Goal: Share content: Share content

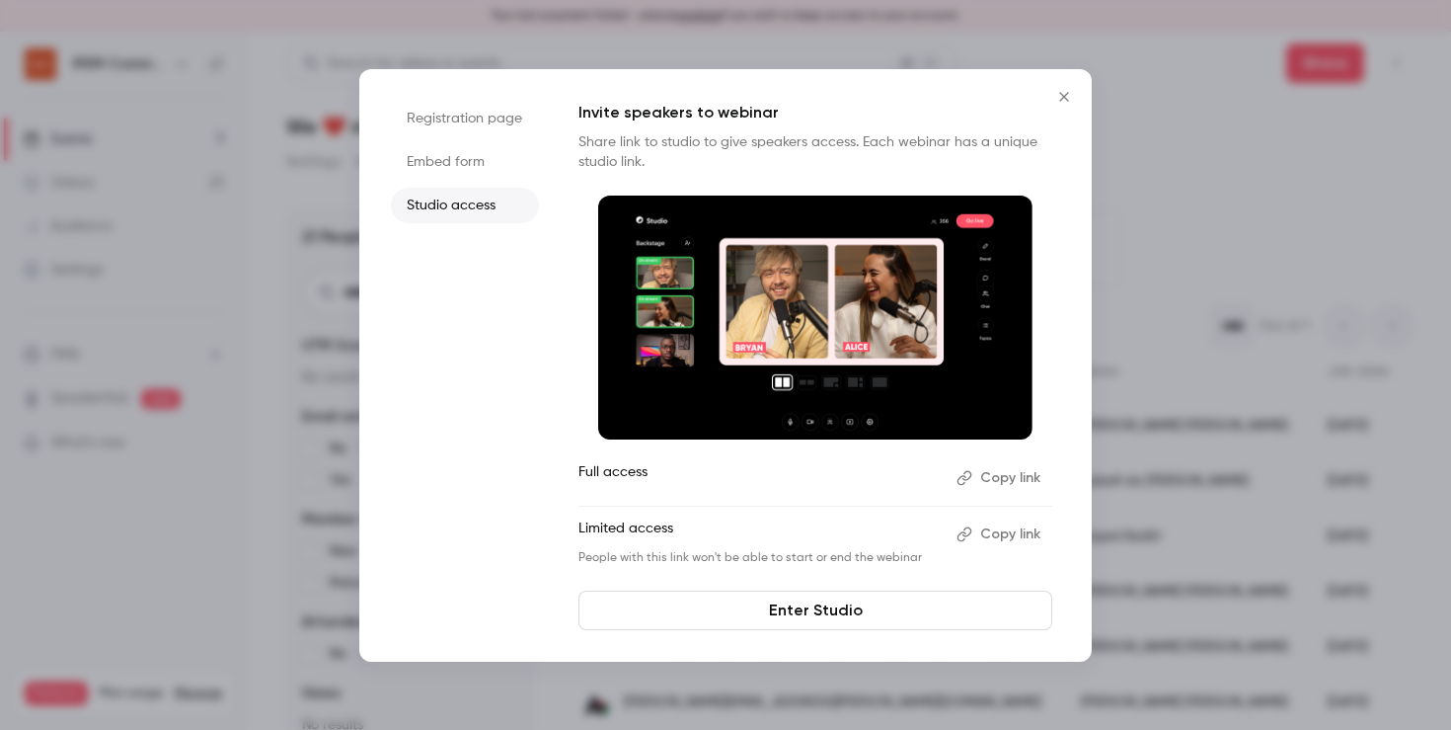
click at [1065, 96] on icon "Close" at bounding box center [1064, 97] width 24 height 16
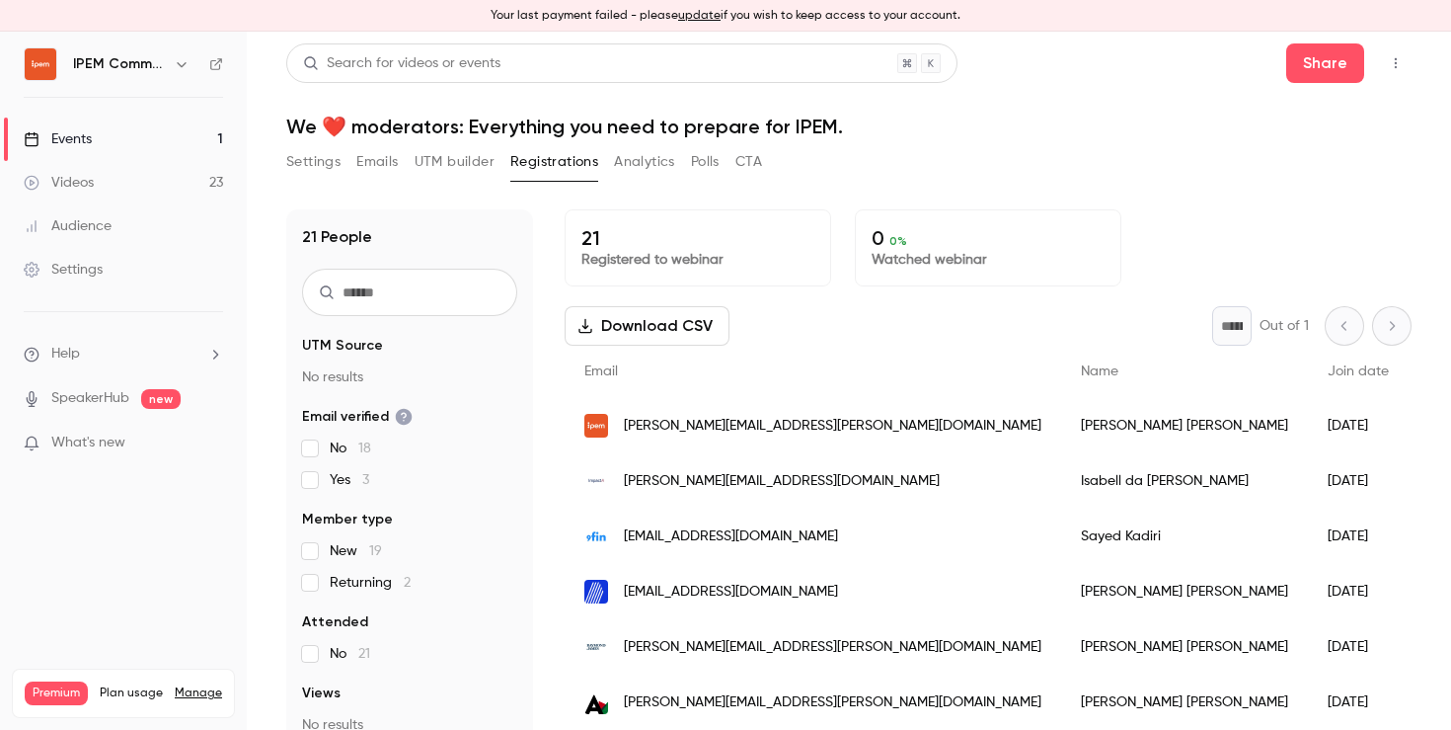
click at [101, 141] on link "Events 1" at bounding box center [123, 138] width 247 height 43
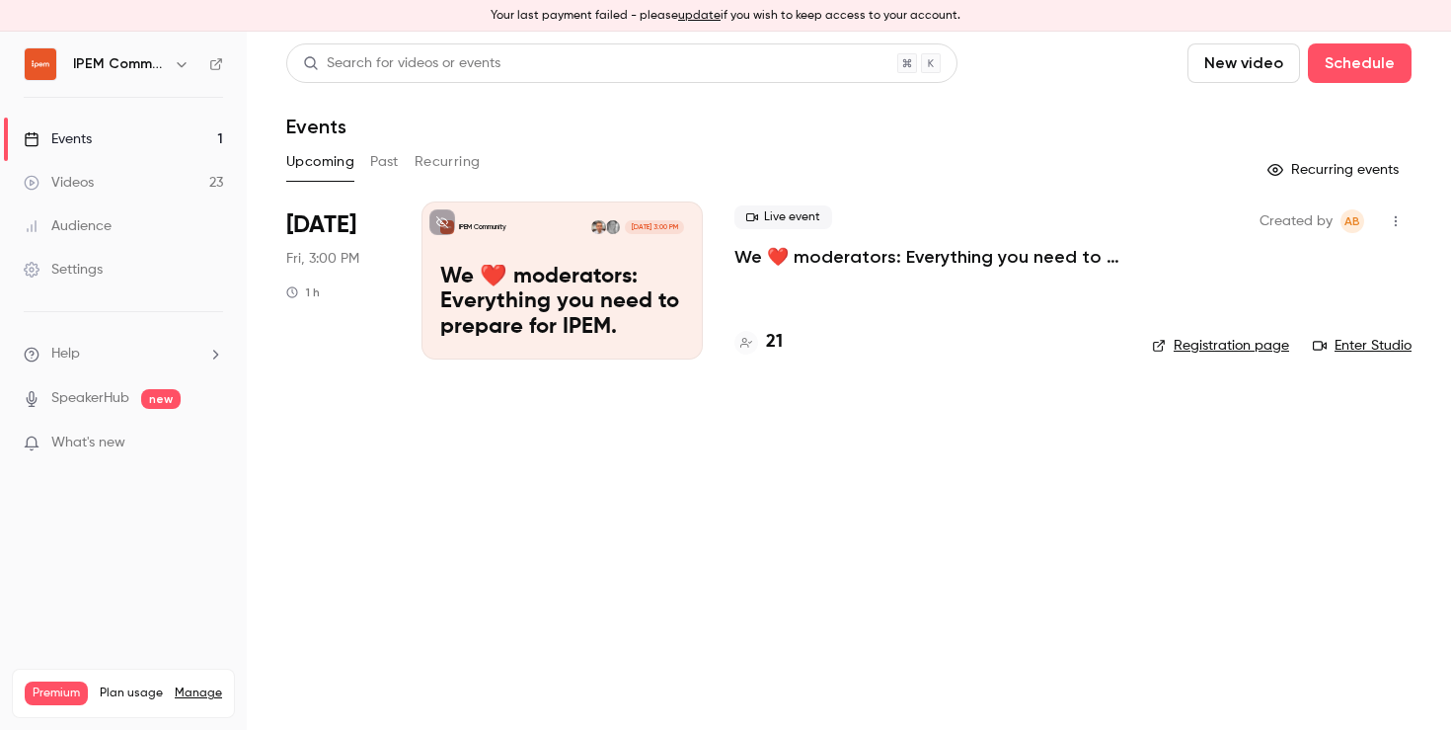
click at [593, 306] on p "We ❤️ moderators: Everything you need to prepare for IPEM." at bounding box center [562, 303] width 244 height 76
click at [1382, 344] on link "Enter Studio" at bounding box center [1362, 346] width 99 height 20
click at [390, 162] on button "Past" at bounding box center [384, 162] width 29 height 32
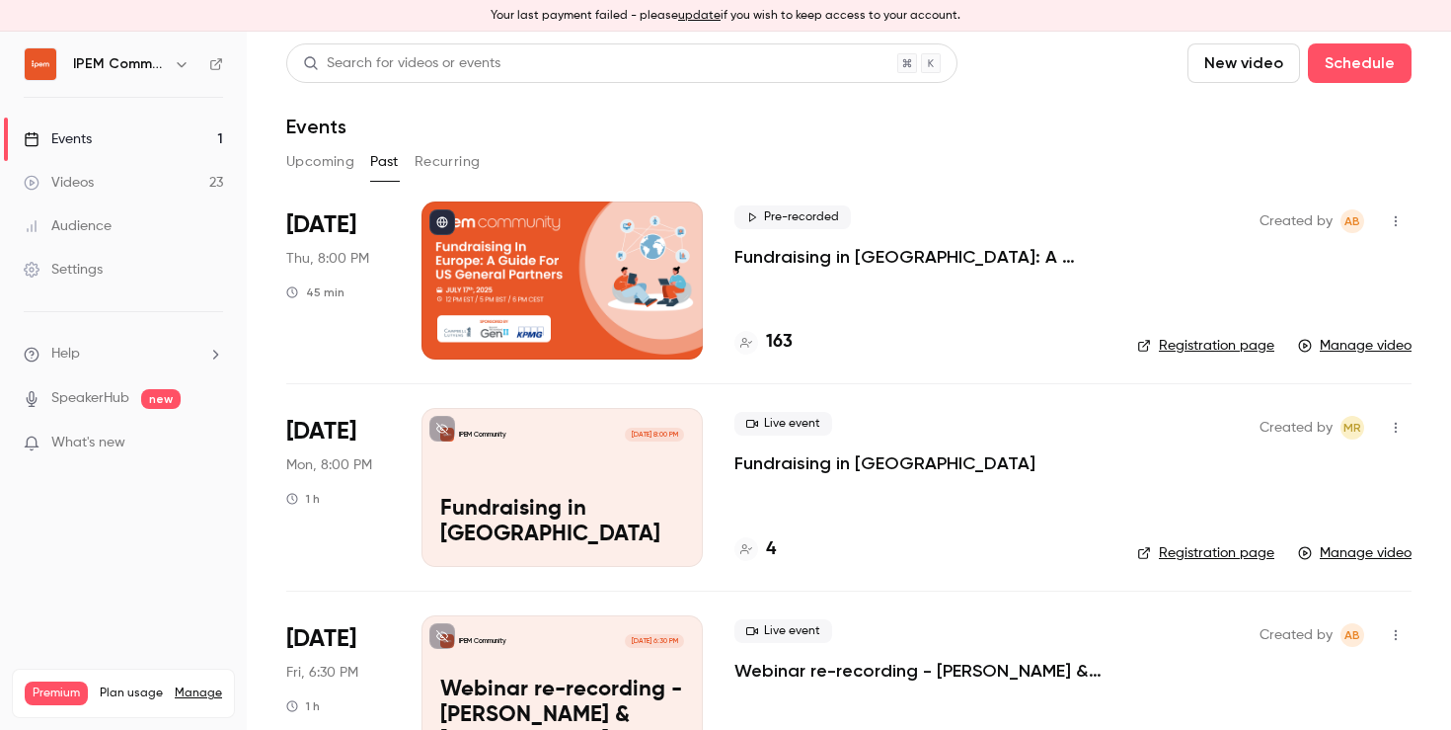
click at [527, 253] on div at bounding box center [562, 280] width 281 height 158
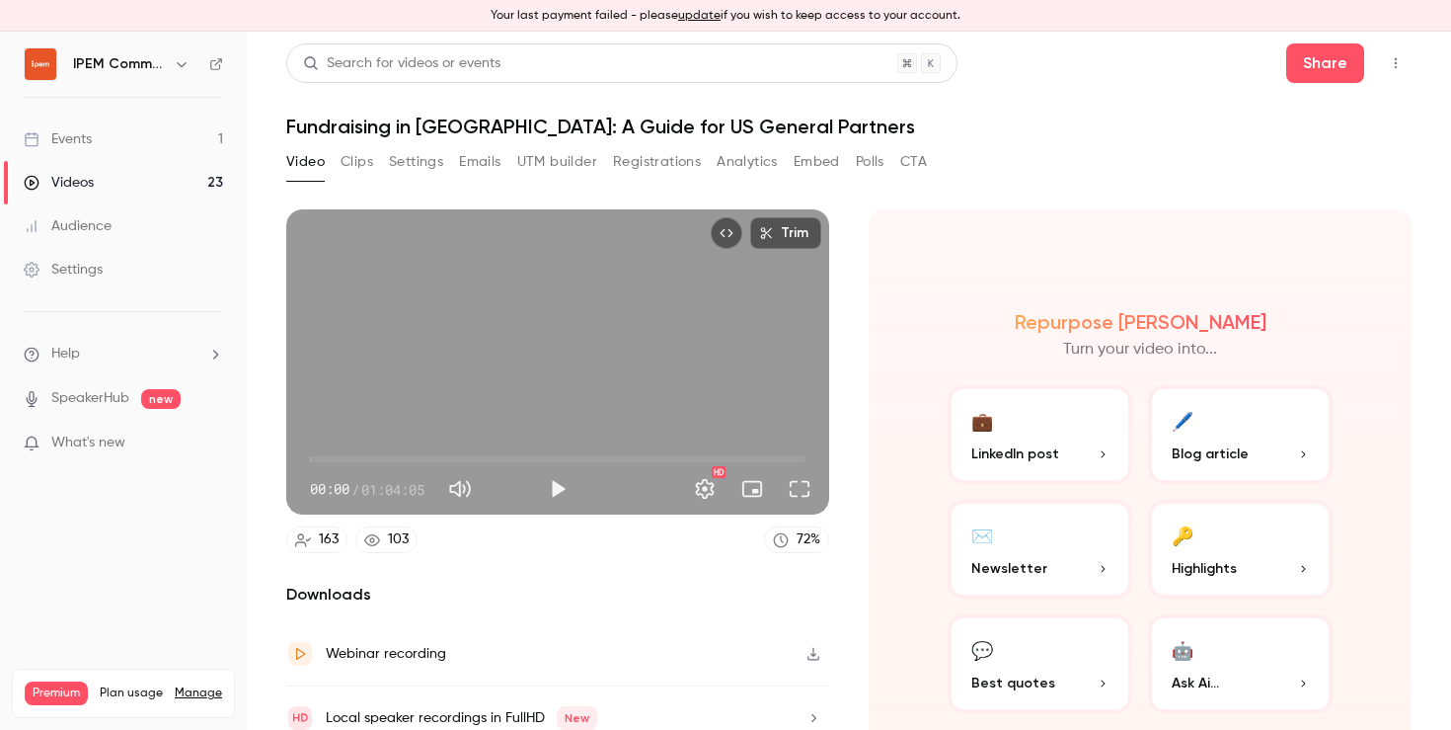
scroll to position [80, 0]
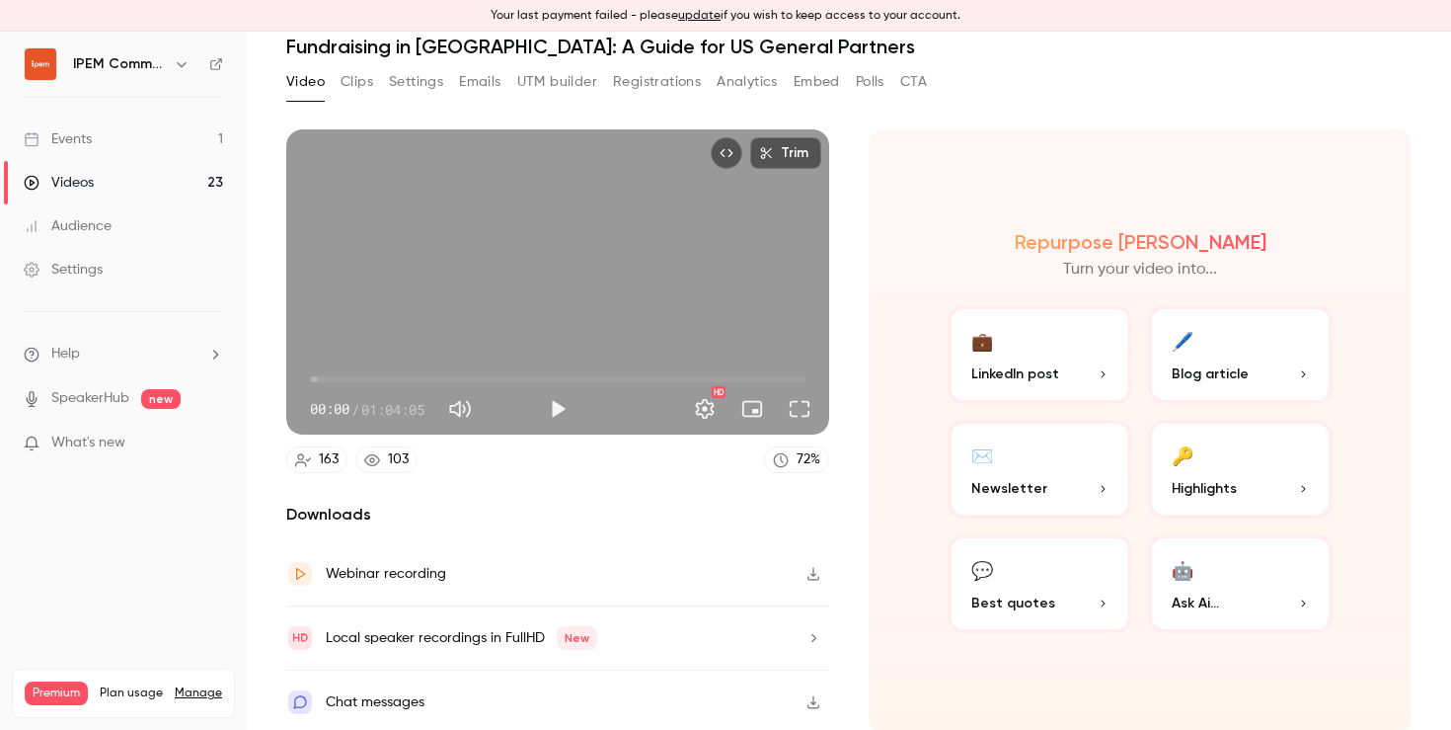
click at [757, 84] on button "Analytics" at bounding box center [747, 82] width 61 height 32
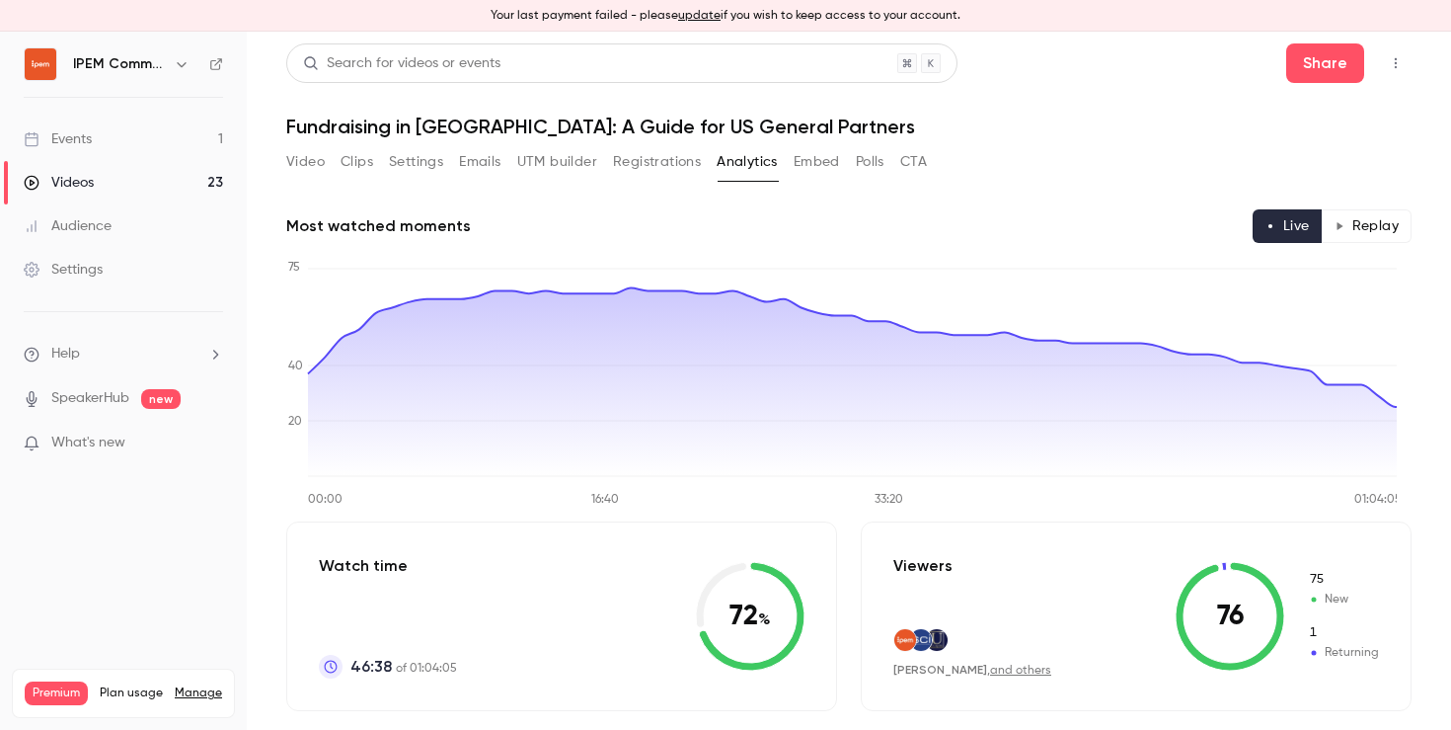
click at [305, 167] on button "Video" at bounding box center [305, 162] width 39 height 32
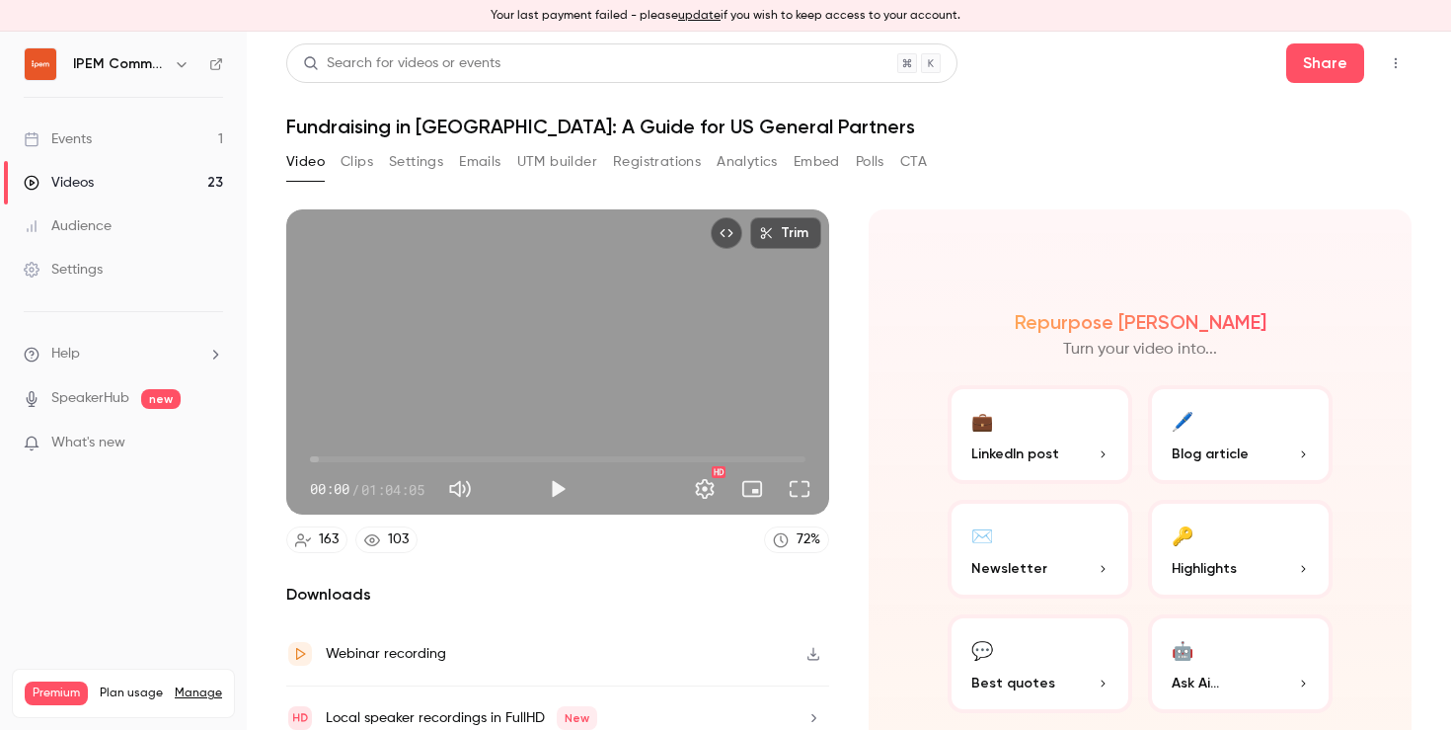
scroll to position [80, 0]
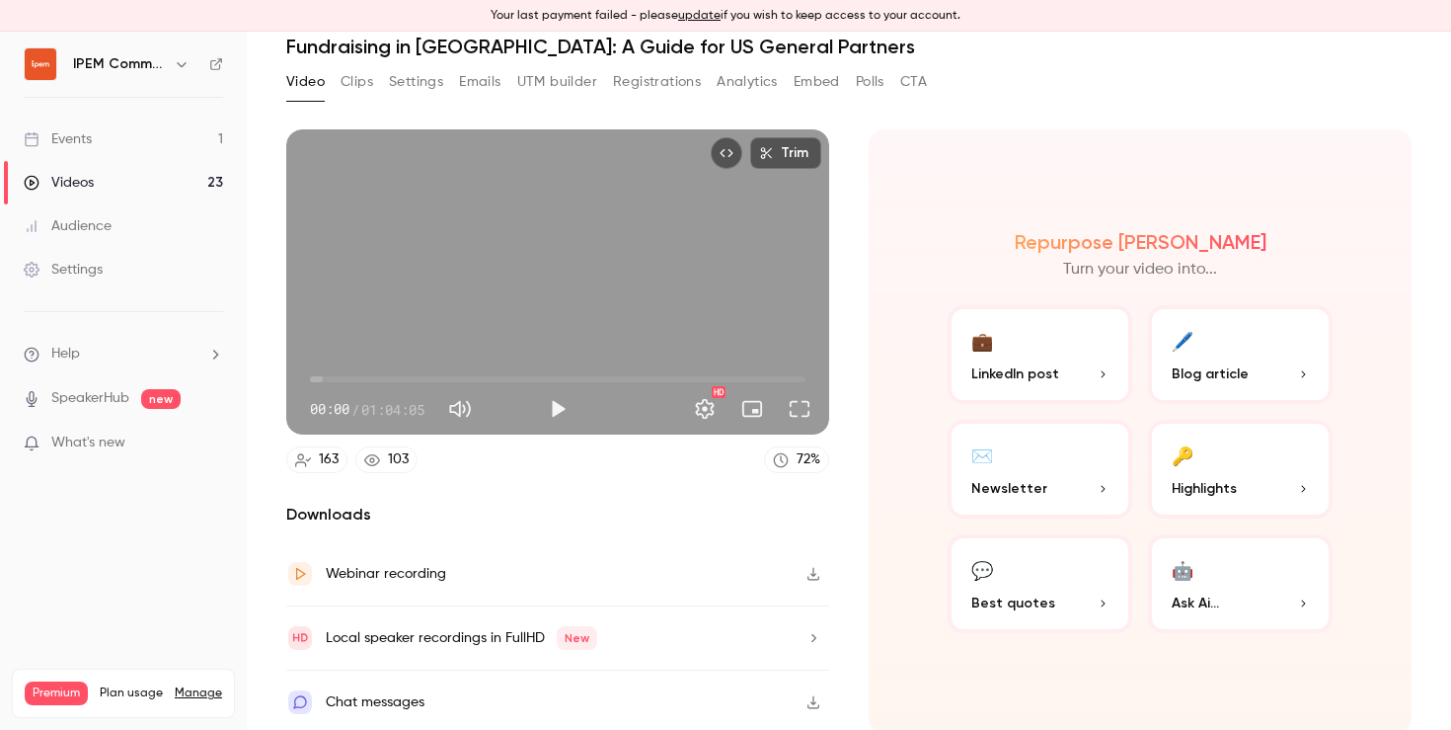
click at [693, 678] on div "Chat messages" at bounding box center [557, 701] width 543 height 63
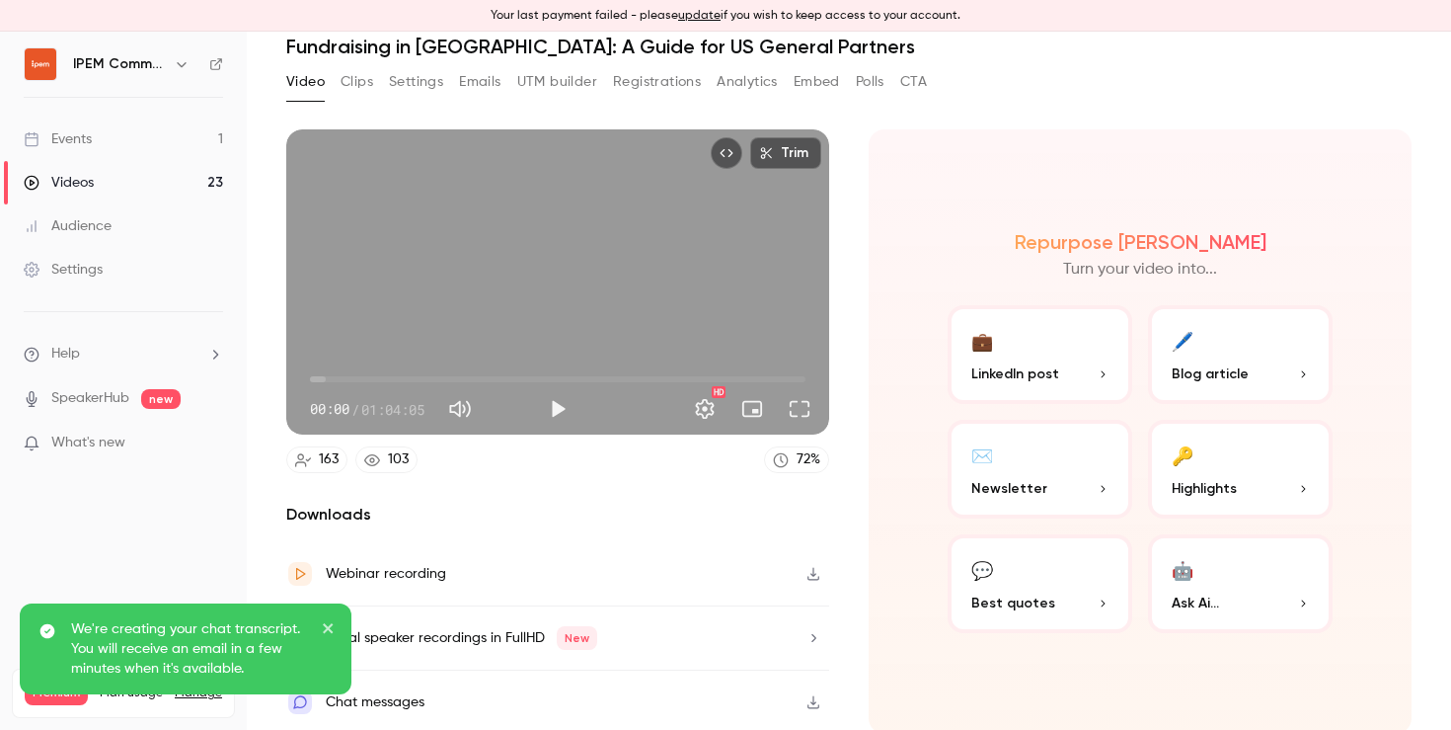
click at [353, 705] on div "We're creating your chat transcript. You will receive an email in a few minutes…" at bounding box center [186, 656] width 340 height 115
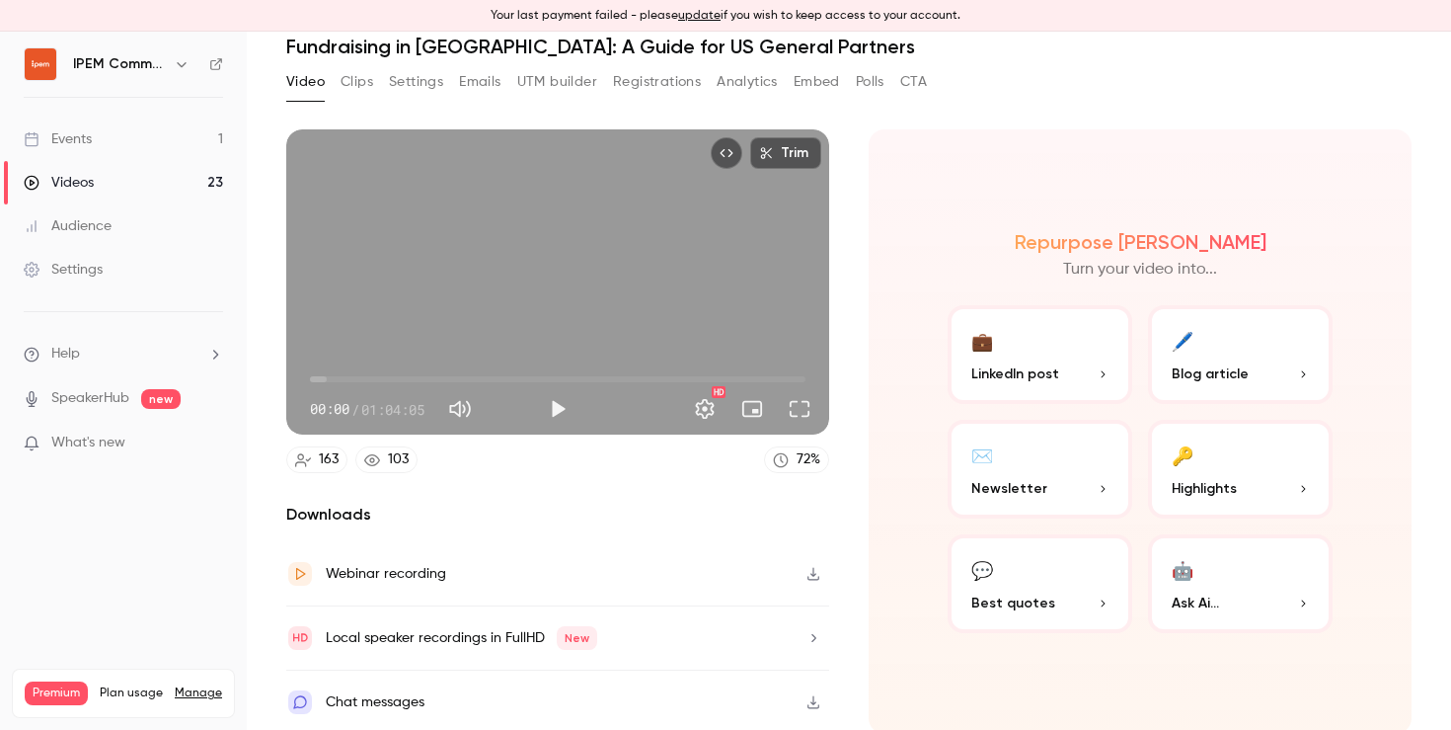
click at [106, 138] on link "Events 1" at bounding box center [123, 138] width 247 height 43
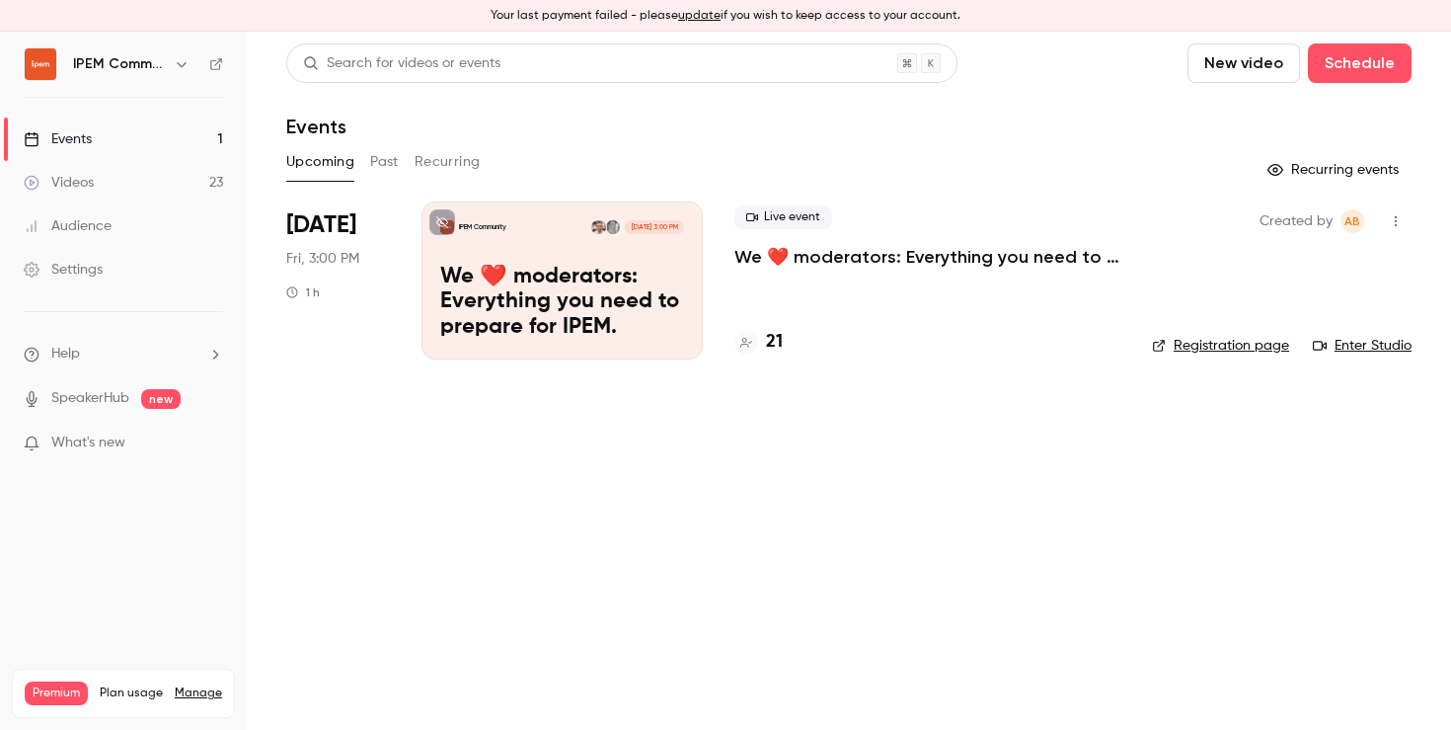
click at [1365, 347] on link "Enter Studio" at bounding box center [1362, 346] width 99 height 20
click at [773, 349] on h4 "21" at bounding box center [774, 342] width 17 height 27
click at [1394, 217] on icon "button" at bounding box center [1396, 221] width 16 height 14
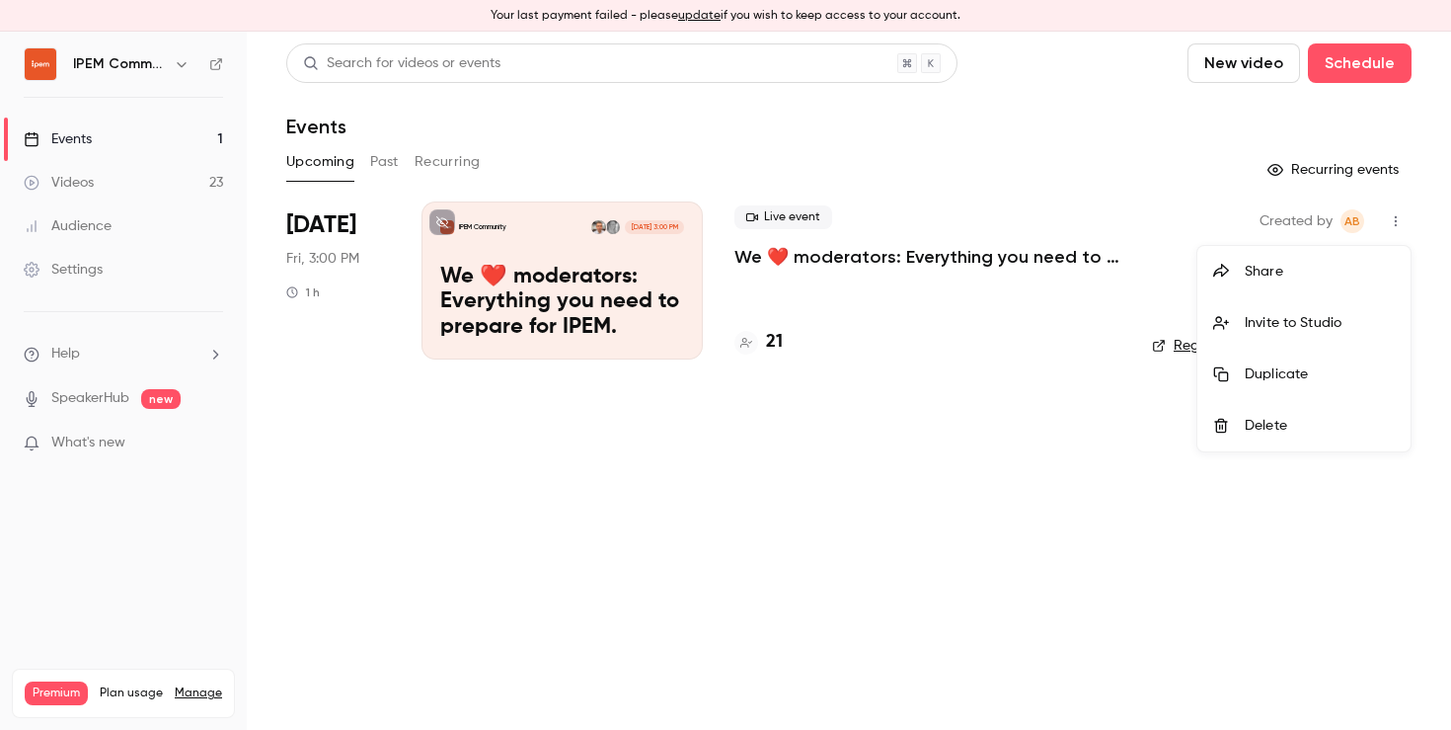
click at [1132, 486] on div at bounding box center [725, 365] width 1451 height 730
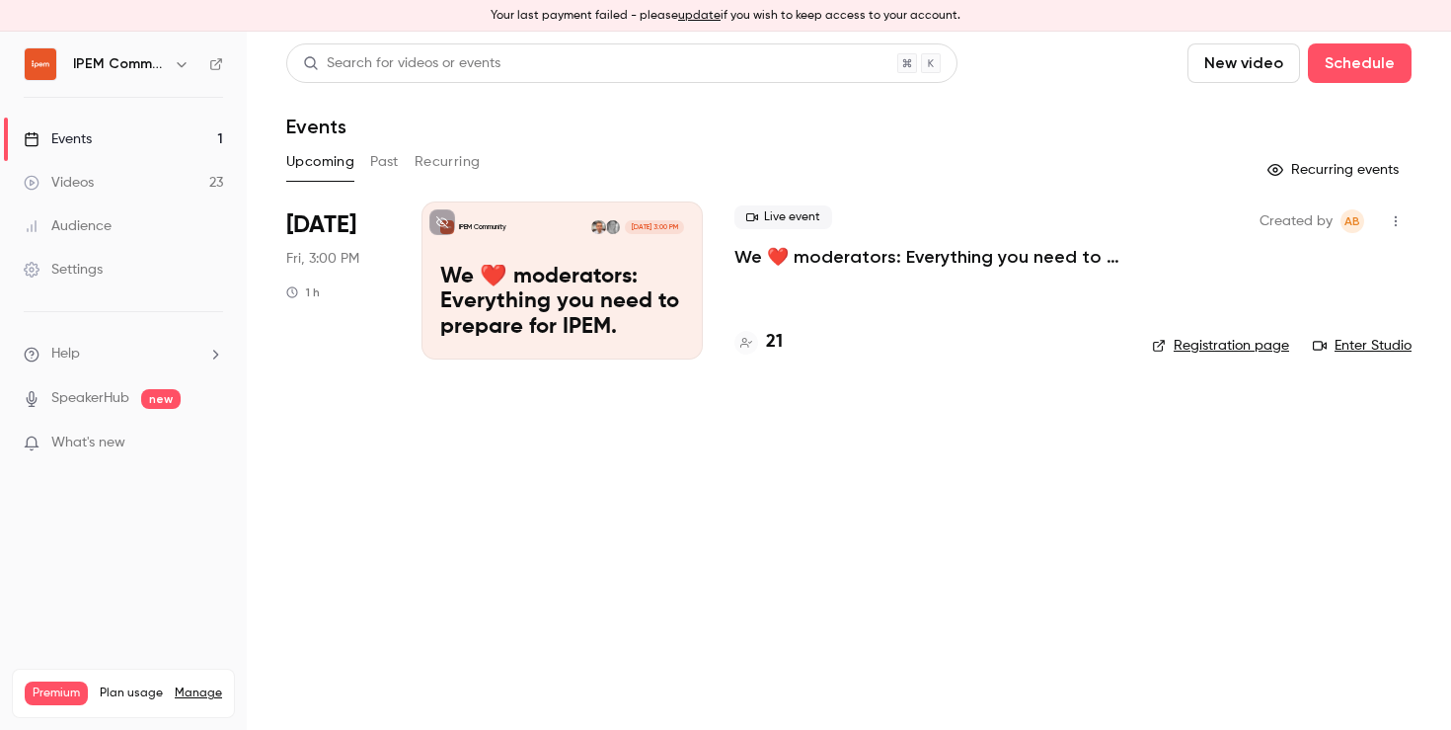
click at [174, 65] on icon "button" at bounding box center [182, 64] width 16 height 16
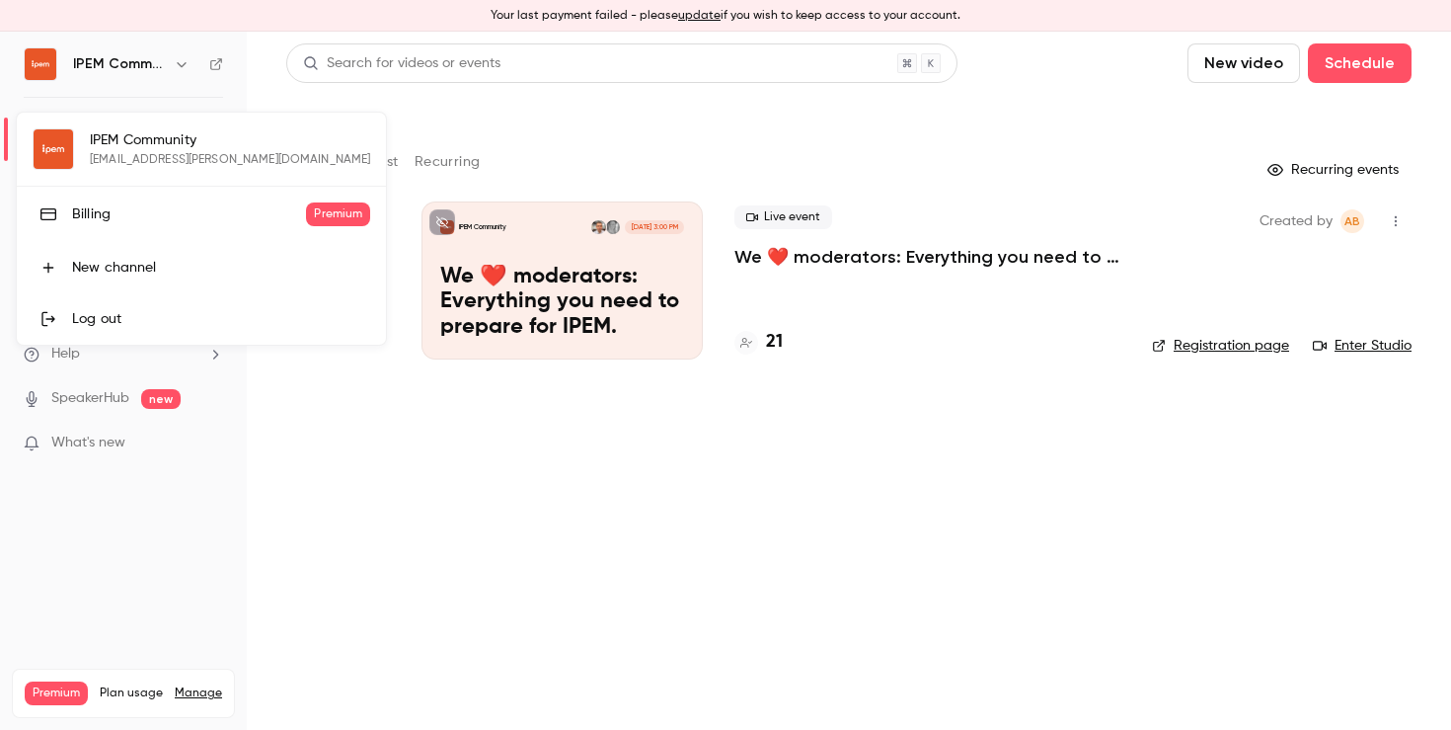
click at [174, 65] on div at bounding box center [725, 365] width 1451 height 730
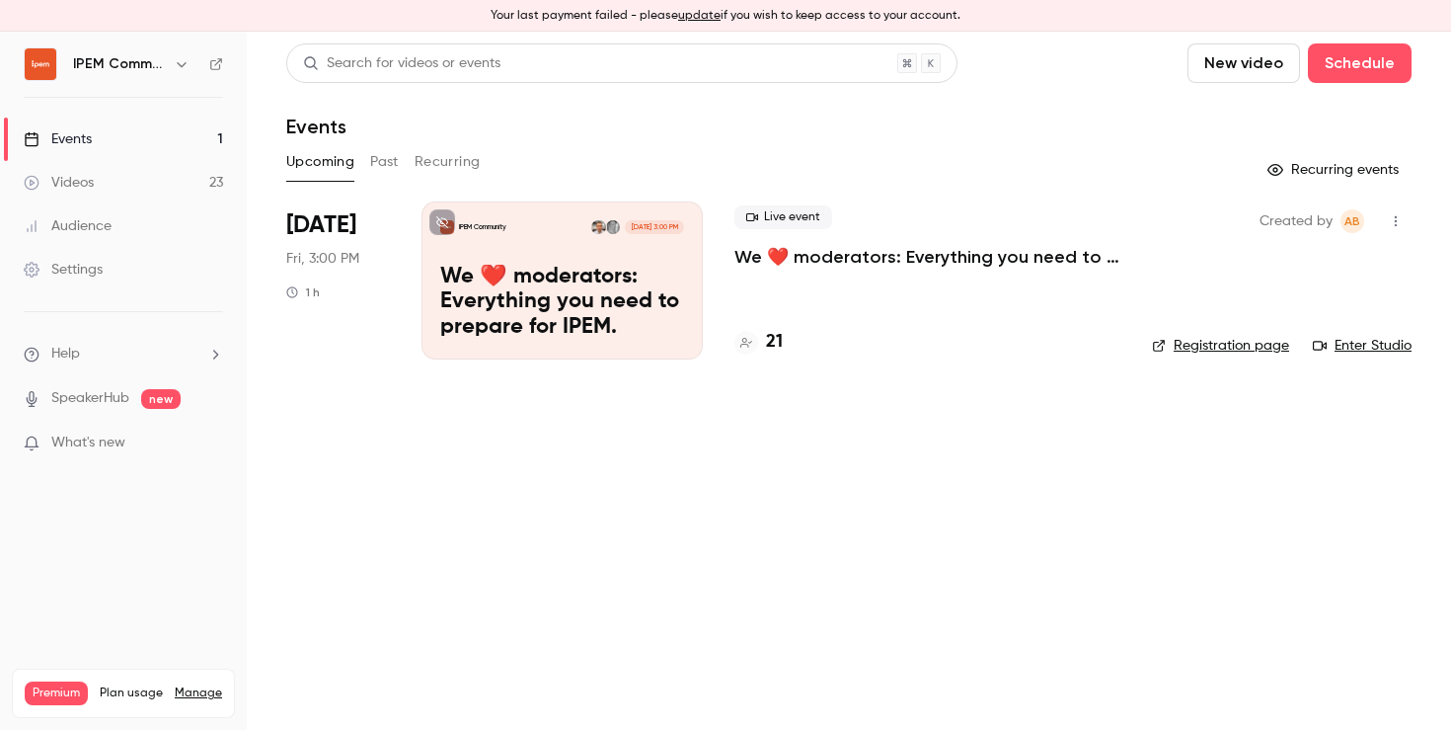
click at [71, 282] on link "Settings" at bounding box center [123, 269] width 247 height 43
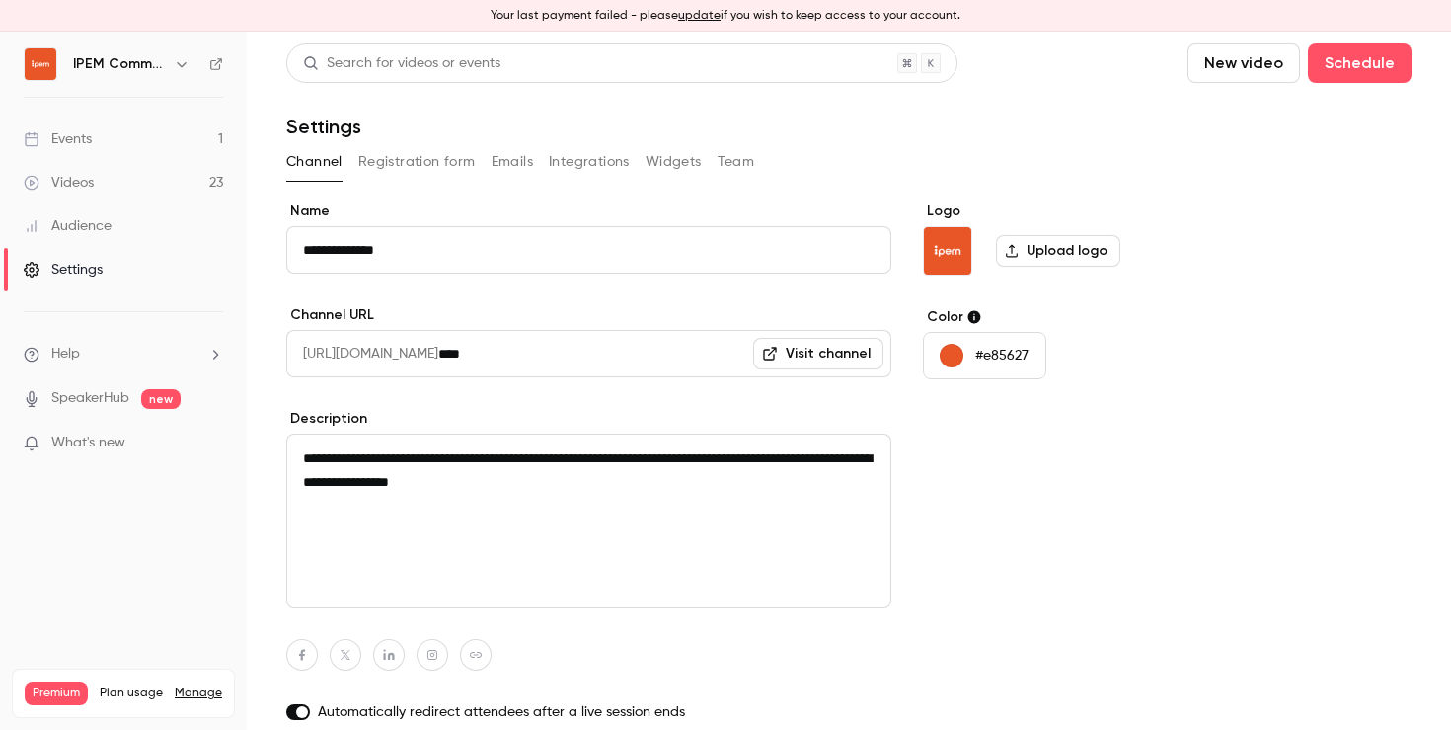
click at [744, 154] on button "Team" at bounding box center [737, 162] width 38 height 32
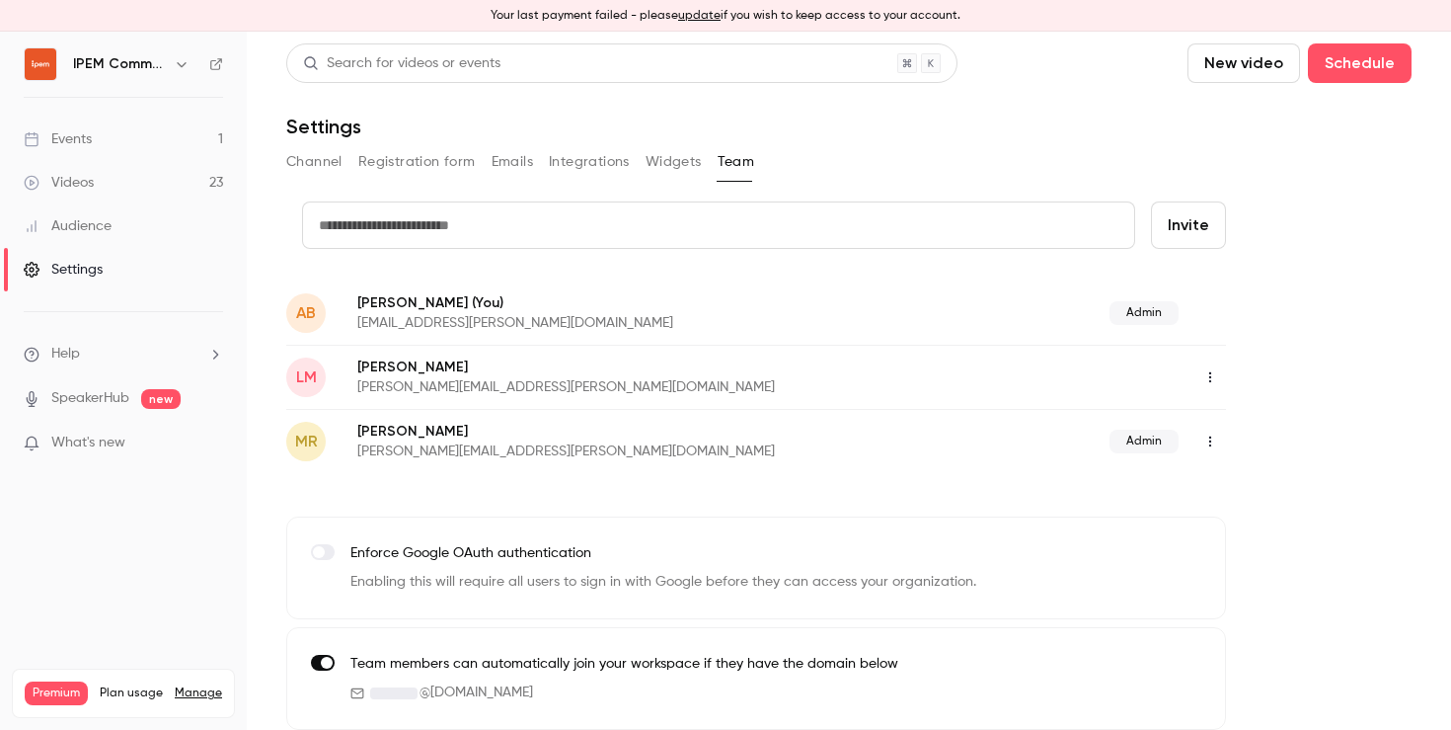
click at [1205, 377] on icon "button" at bounding box center [1210, 377] width 16 height 14
click at [1262, 425] on div "Assign admin role" at bounding box center [1318, 428] width 150 height 20
click at [1213, 375] on icon "button" at bounding box center [1210, 377] width 16 height 14
click at [1213, 375] on div at bounding box center [725, 365] width 1451 height 730
click at [1124, 373] on span "Admin" at bounding box center [1144, 377] width 69 height 24
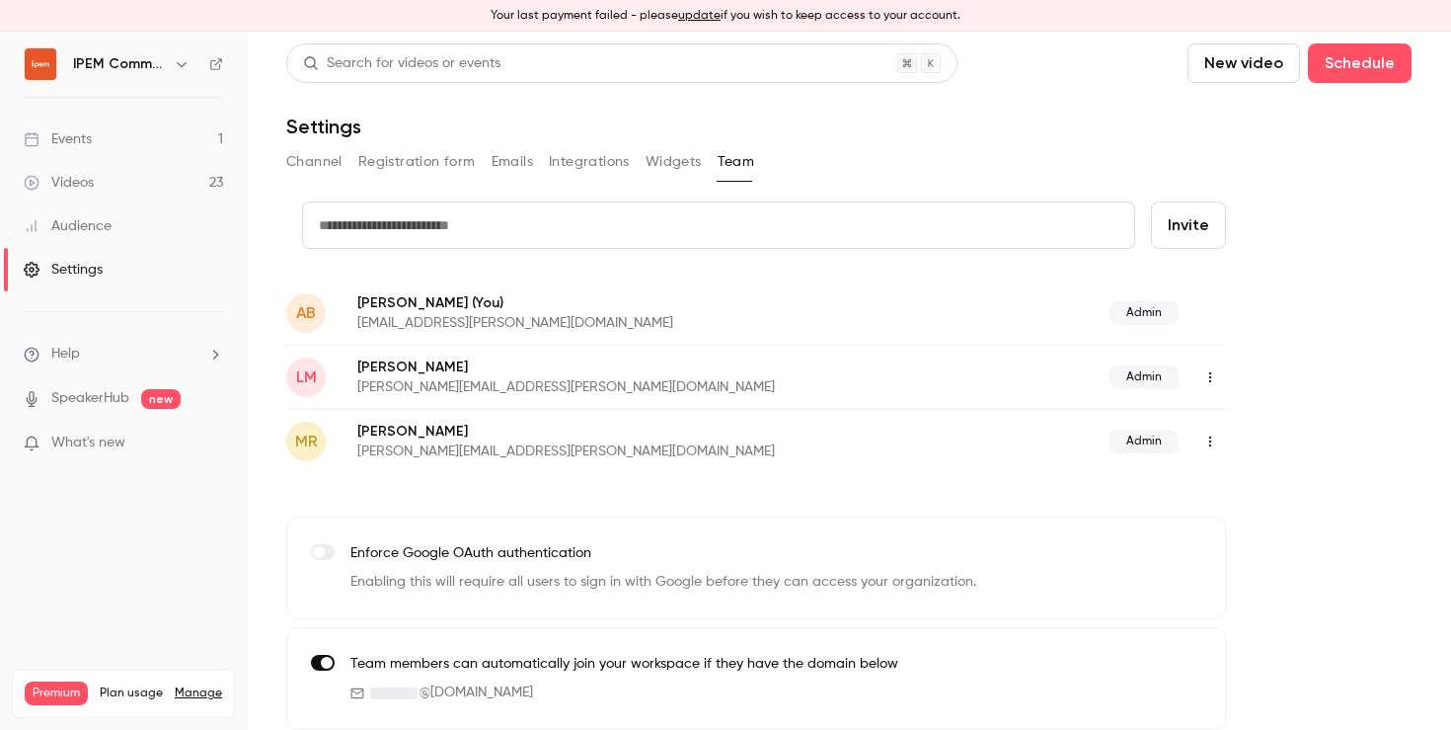
click at [383, 375] on p "[PERSON_NAME]" at bounding box center [649, 367] width 585 height 20
click at [70, 130] on div "Events" at bounding box center [58, 139] width 68 height 20
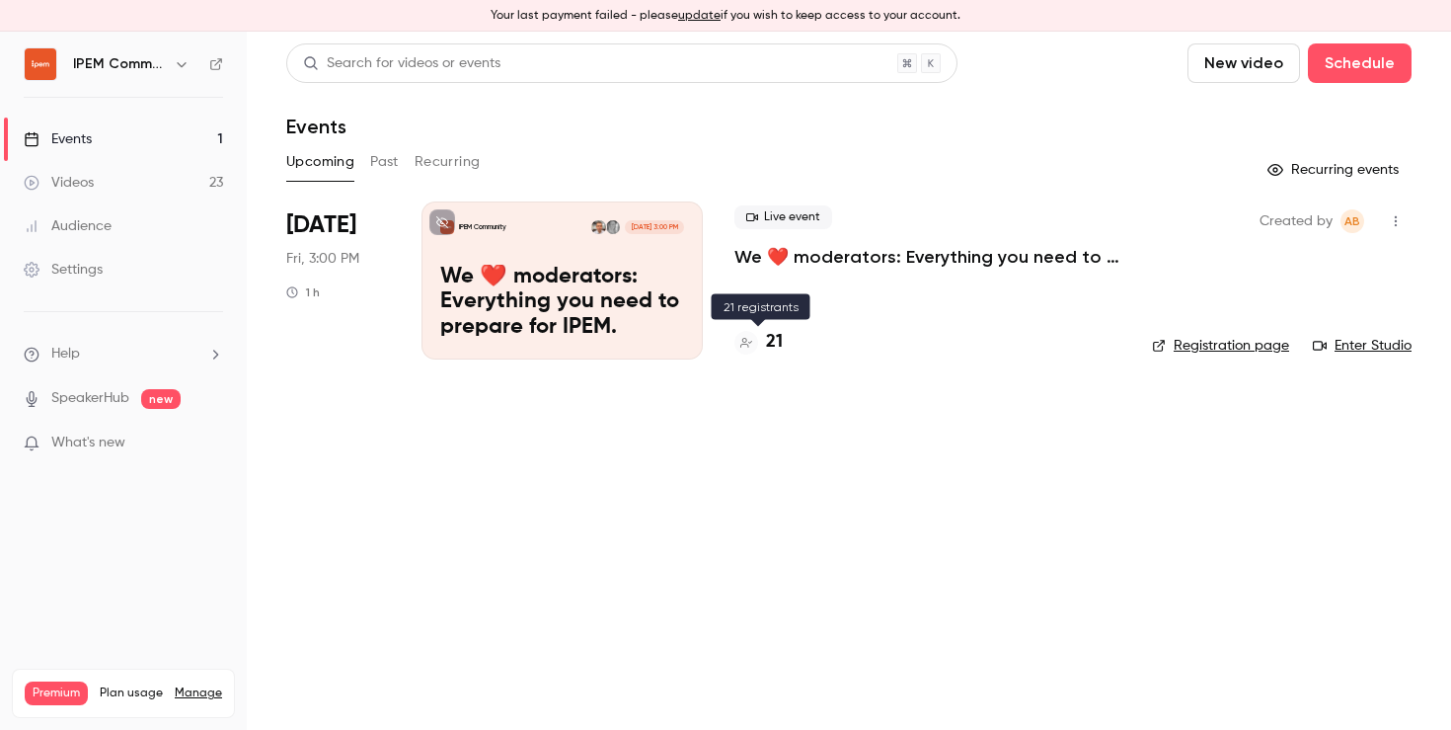
click at [777, 347] on h4 "21" at bounding box center [774, 342] width 17 height 27
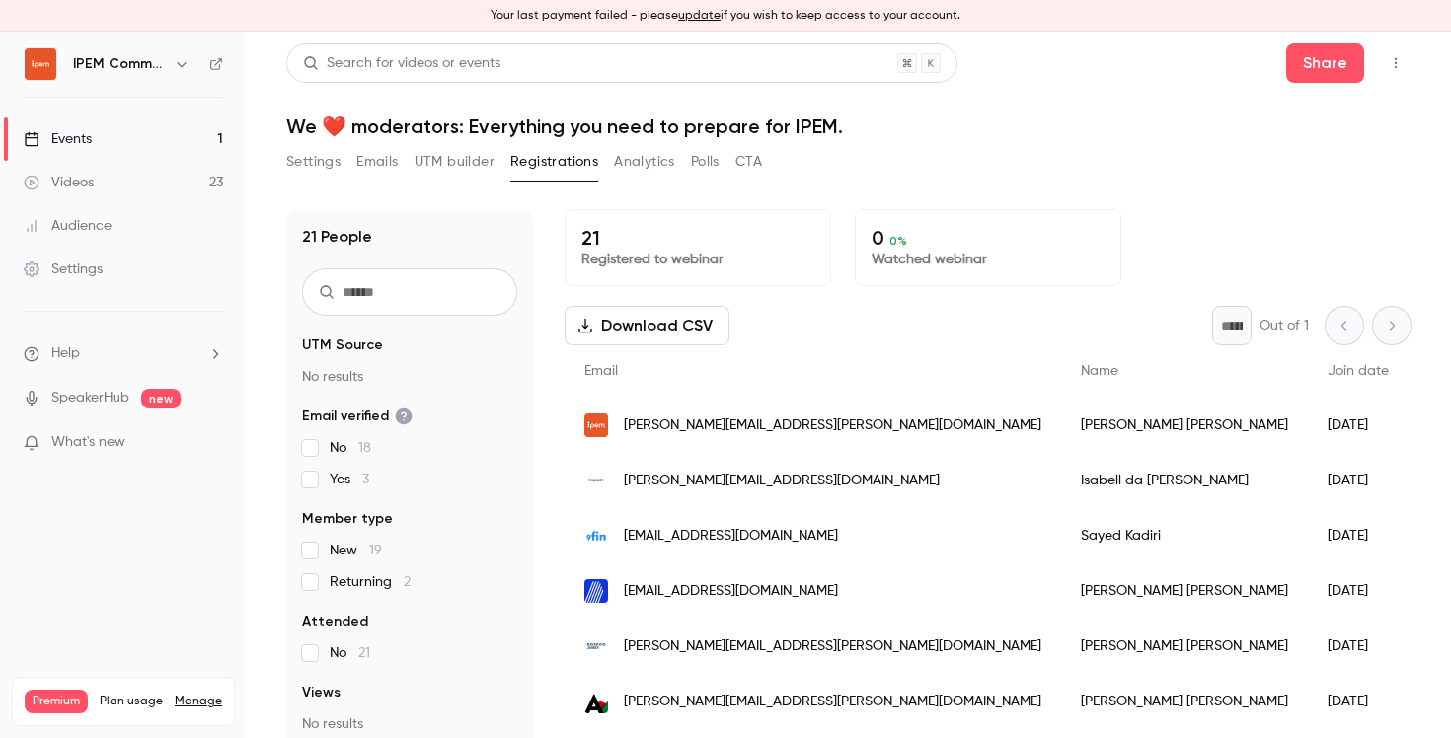
click at [100, 132] on link "Events 1" at bounding box center [123, 138] width 247 height 43
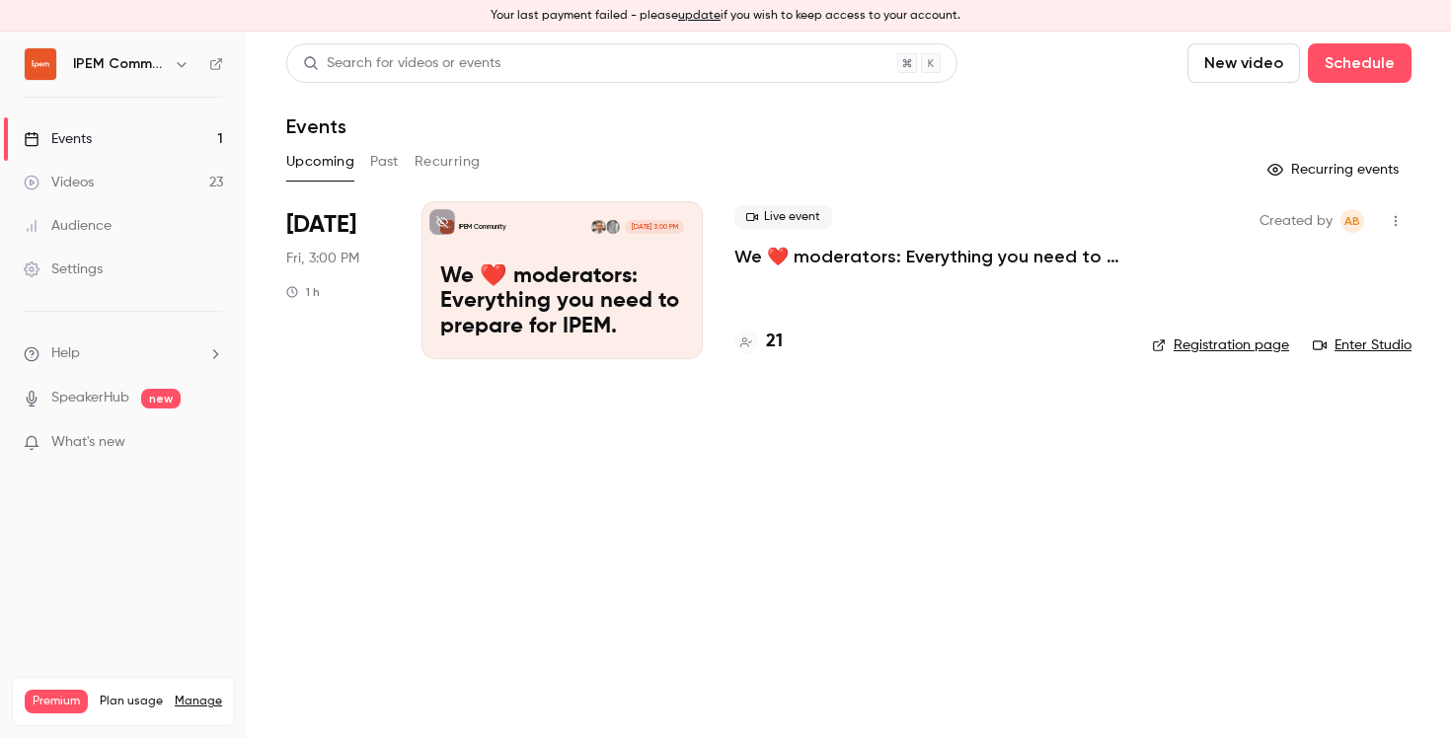
click at [666, 260] on div "IPEM Community [DATE] 3:00 PM We ❤️ moderators: Everything you need to prepare …" at bounding box center [562, 280] width 281 height 158
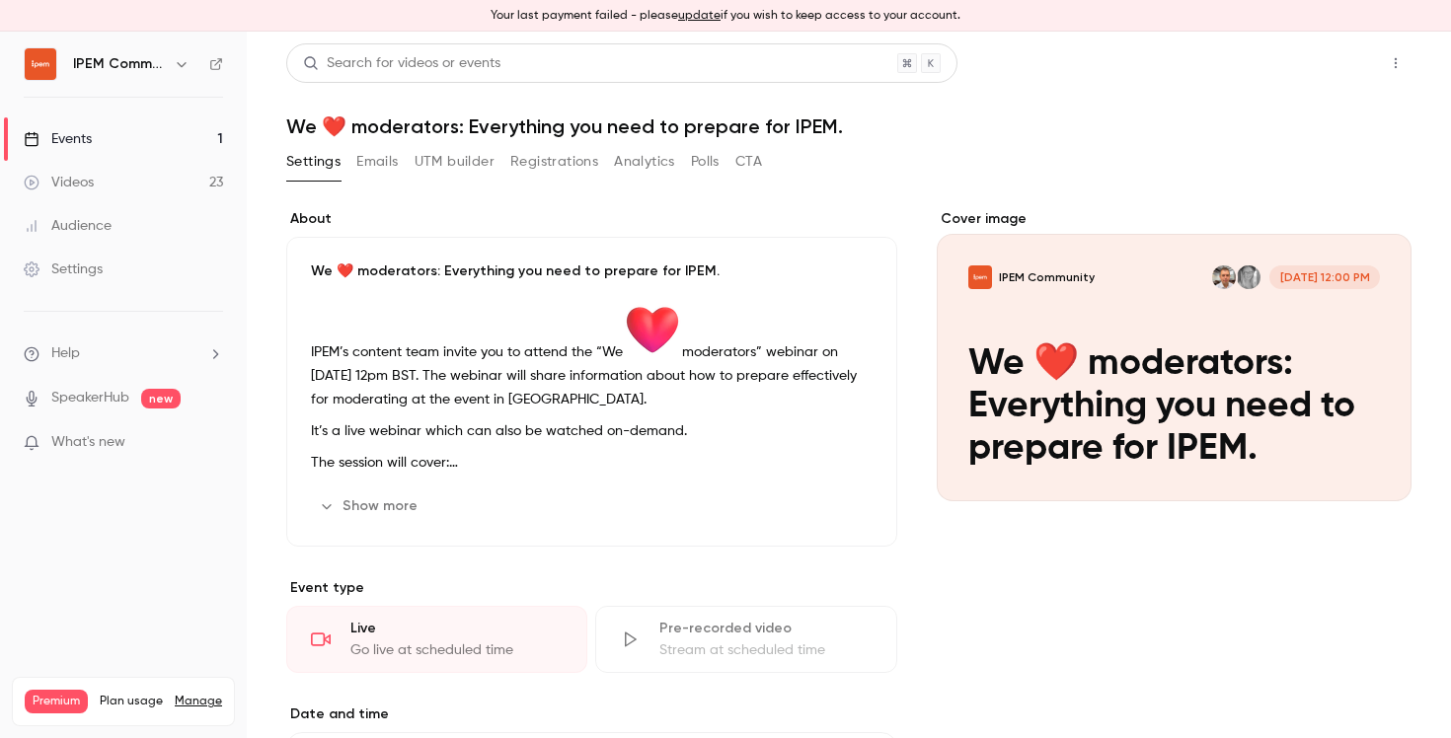
click at [1302, 74] on button "Share" at bounding box center [1325, 62] width 78 height 39
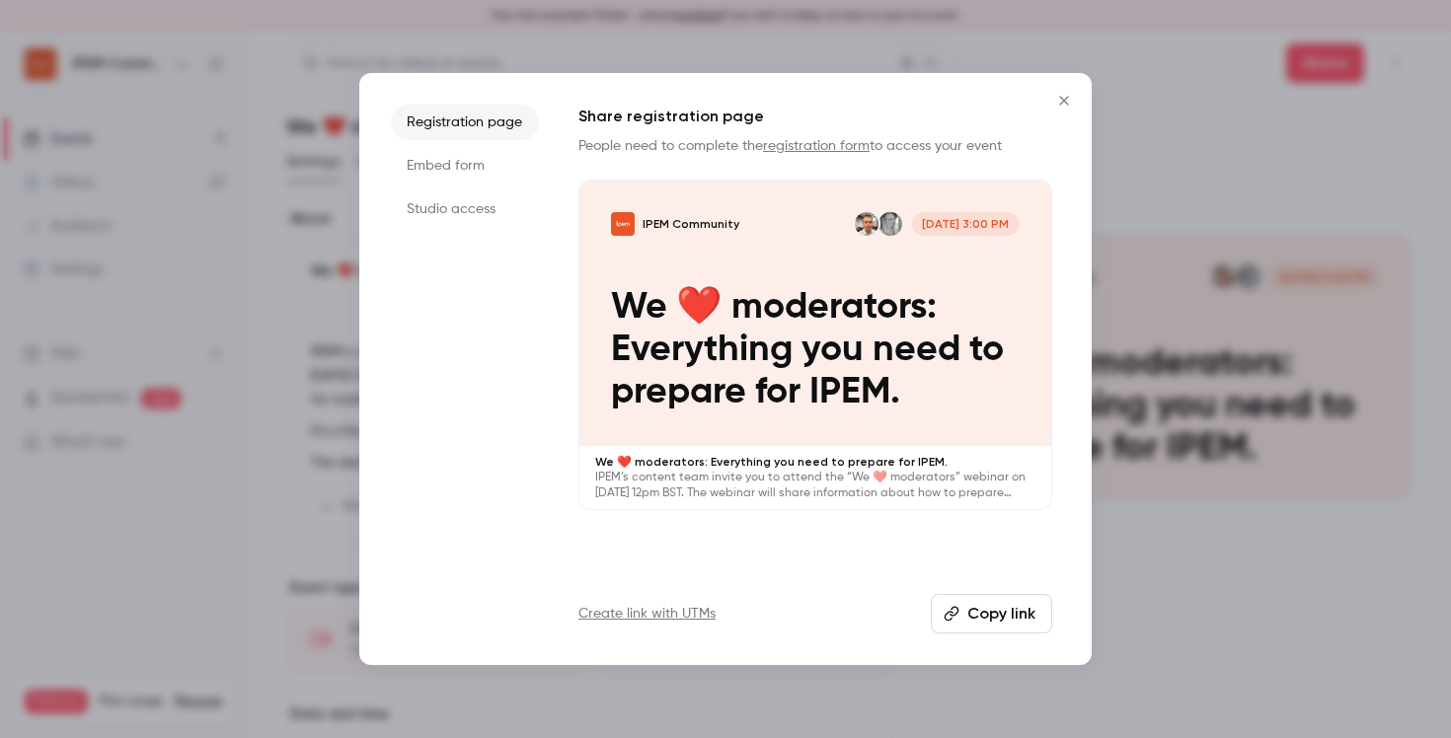
click at [980, 608] on button "Copy link" at bounding box center [991, 613] width 121 height 39
